Goal: Task Accomplishment & Management: Use online tool/utility

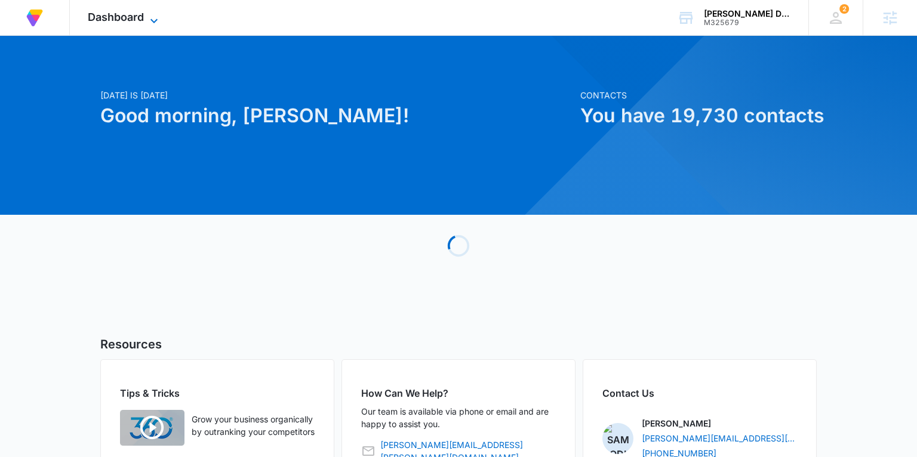
click at [140, 13] on span "Dashboard" at bounding box center [116, 17] width 56 height 13
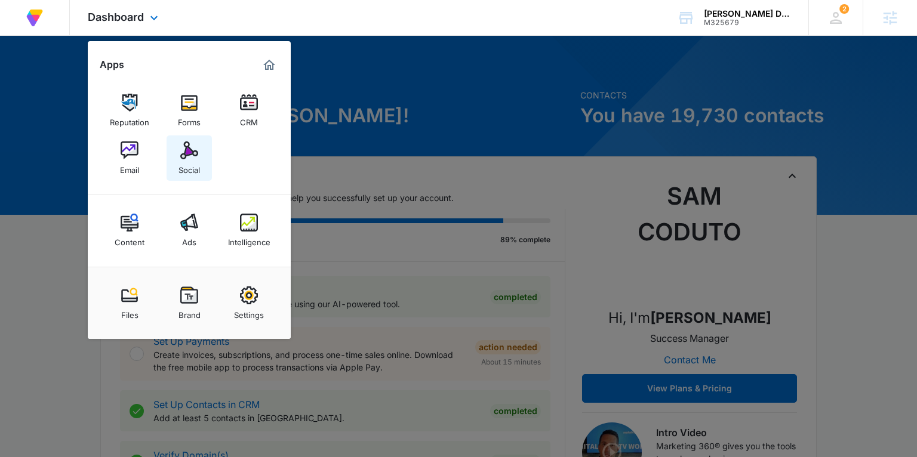
click at [189, 171] on div "Social" at bounding box center [188, 167] width 21 height 16
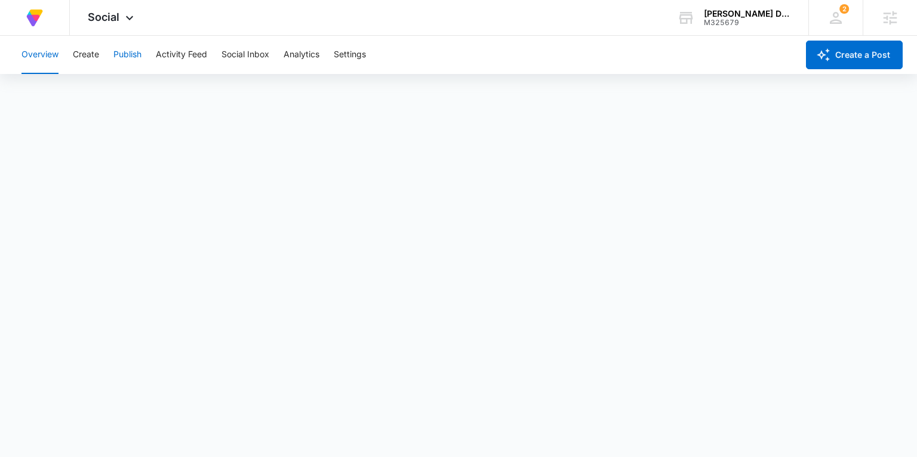
click at [132, 51] on button "Publish" at bounding box center [127, 55] width 28 height 38
drag, startPoint x: 88, startPoint y: 57, endPoint x: 103, endPoint y: 70, distance: 19.5
click at [88, 57] on button "Create" at bounding box center [86, 55] width 26 height 38
click at [130, 90] on button "Approvals" at bounding box center [117, 91] width 40 height 33
